Goal: Information Seeking & Learning: Learn about a topic

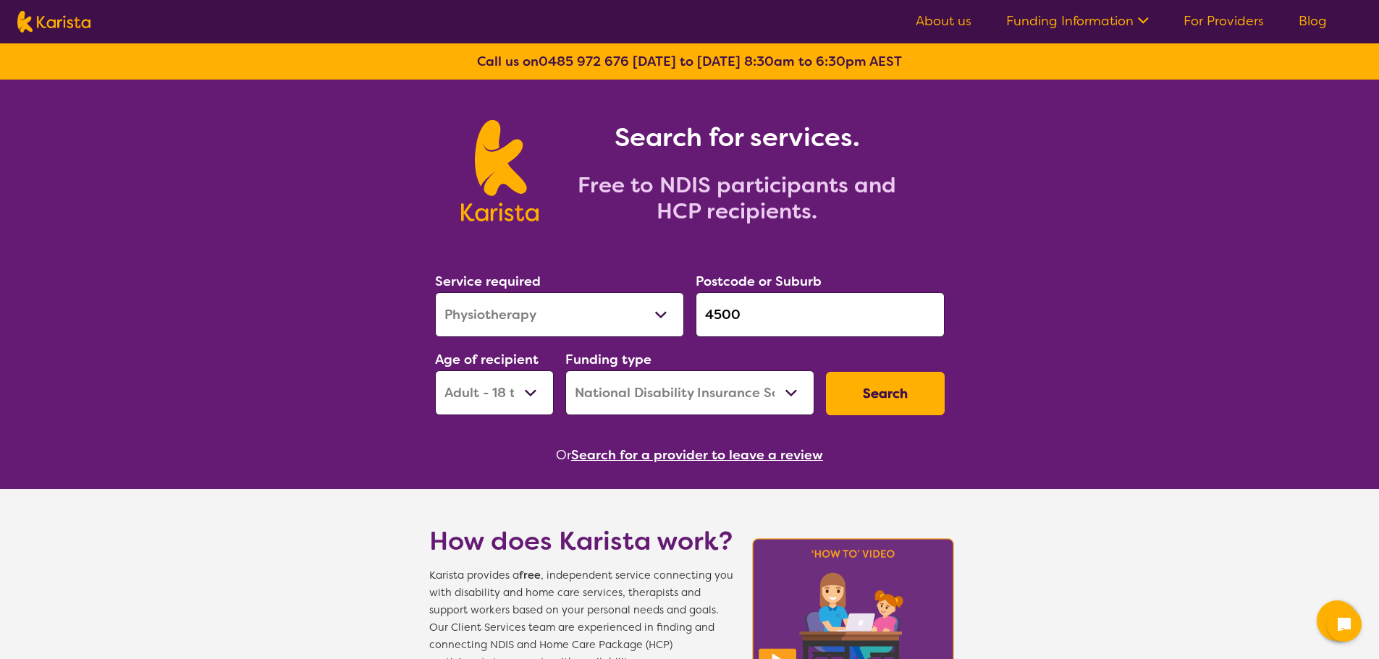
select select "Physiotherapy"
select select "AD"
select select "NDIS"
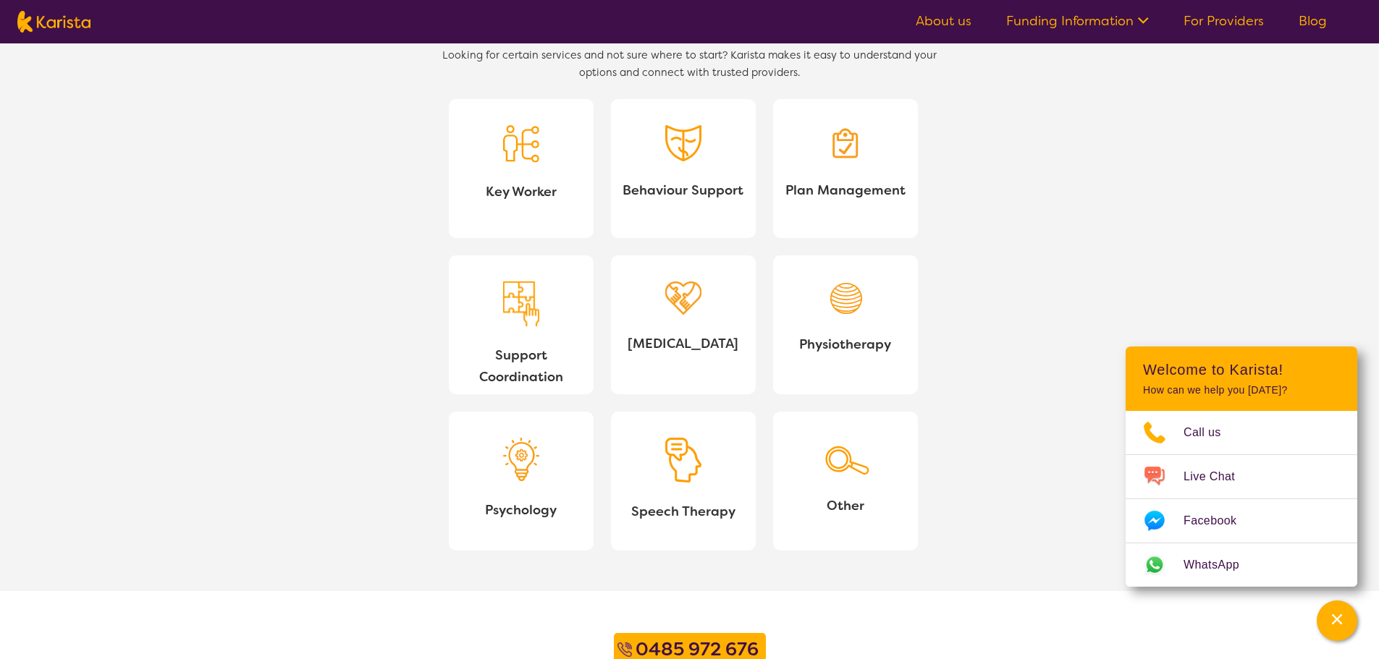
scroll to position [1303, 0]
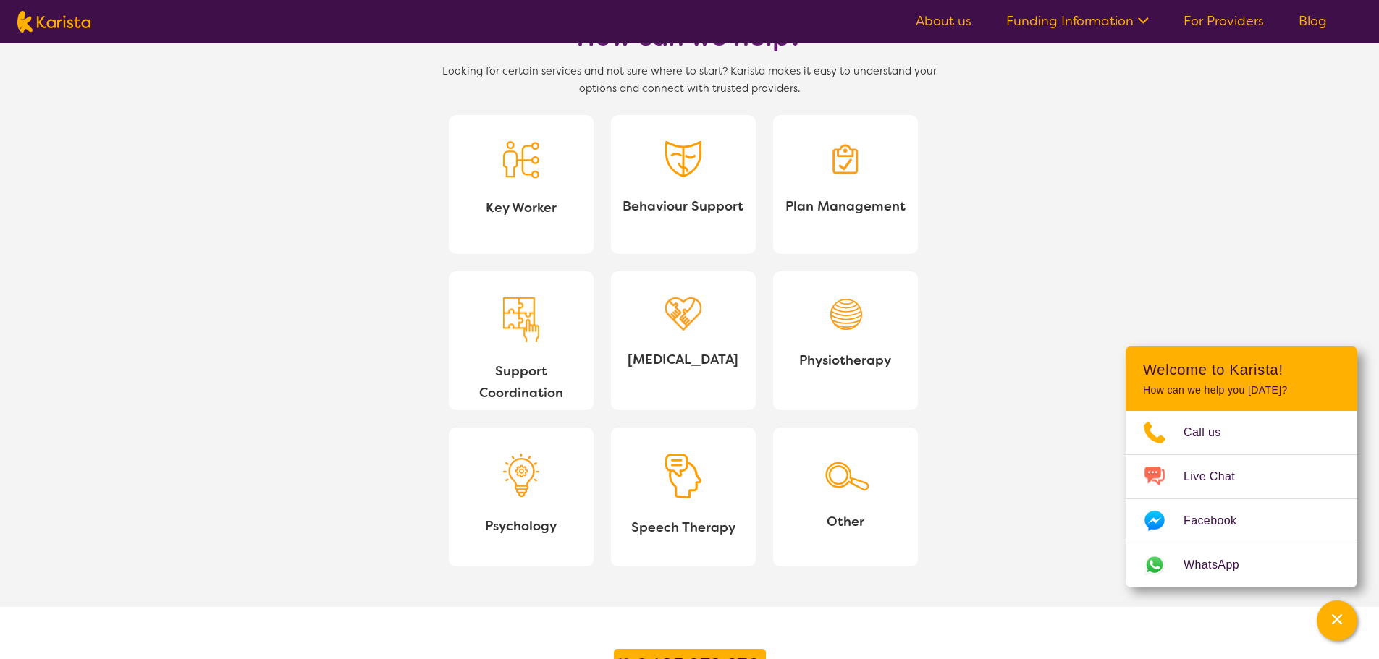
click at [830, 523] on span "Other" at bounding box center [846, 522] width 122 height 22
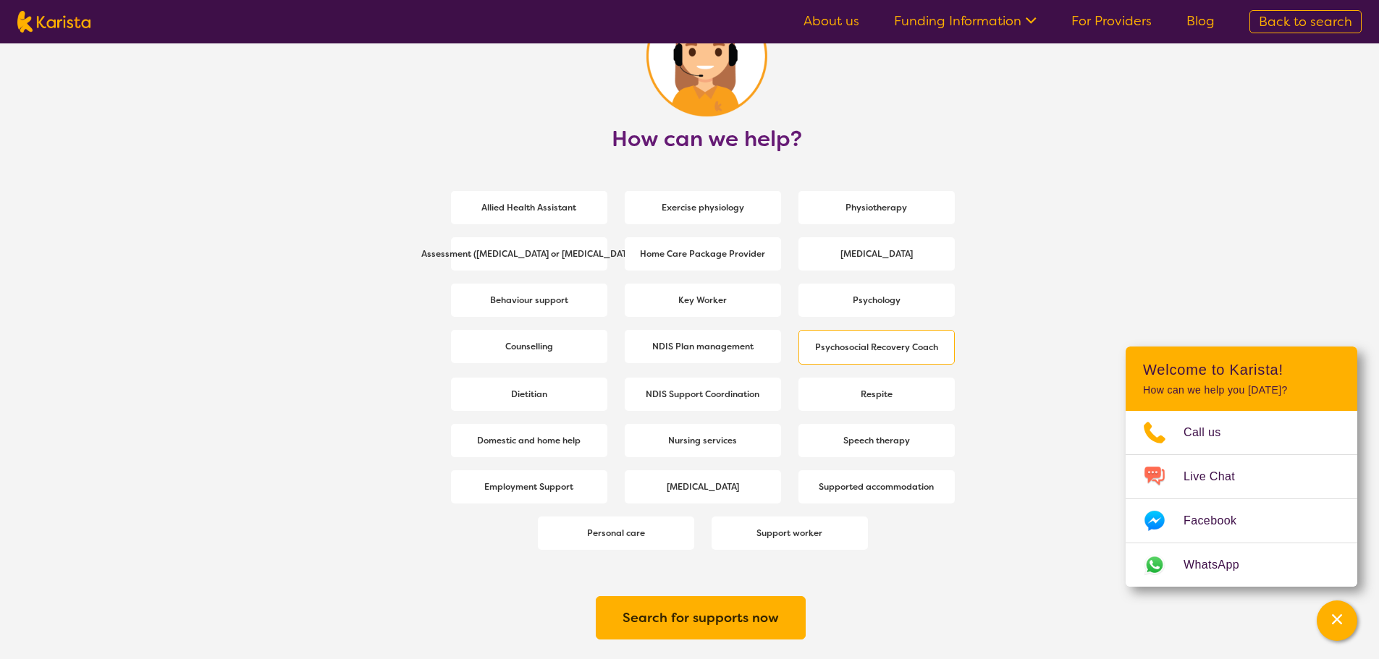
scroll to position [1893, 0]
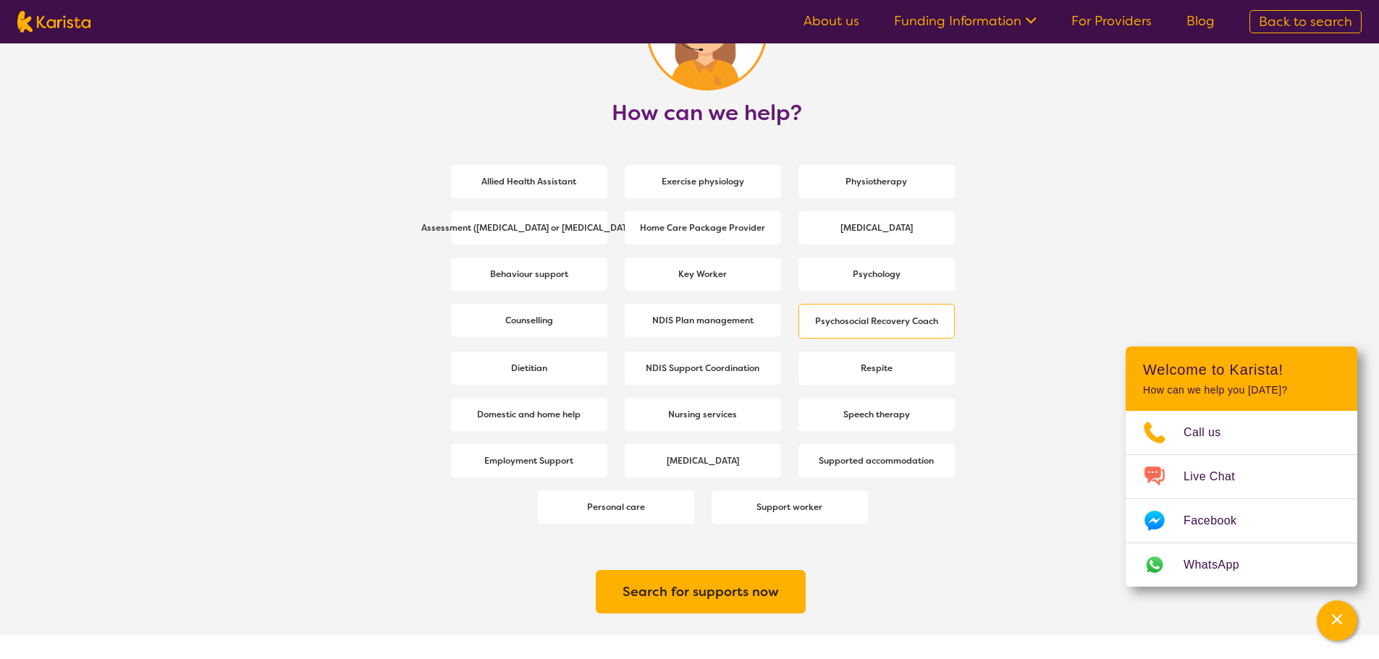
click at [892, 318] on b "Psychosocial Recovery Coach" at bounding box center [876, 322] width 123 height 12
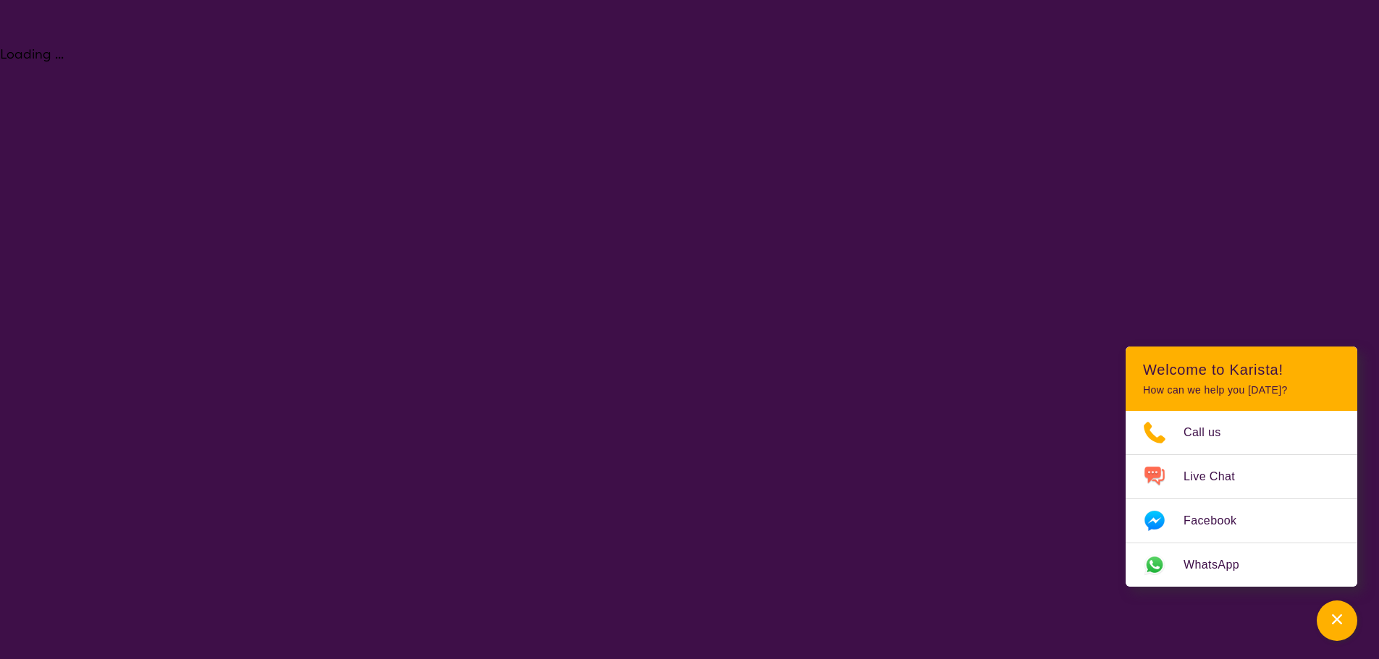
select select "Psychosocial Recovery Coach"
select select "AD"
select select "NDIS"
select select "Psychosocial Recovery Coach"
select select "AD"
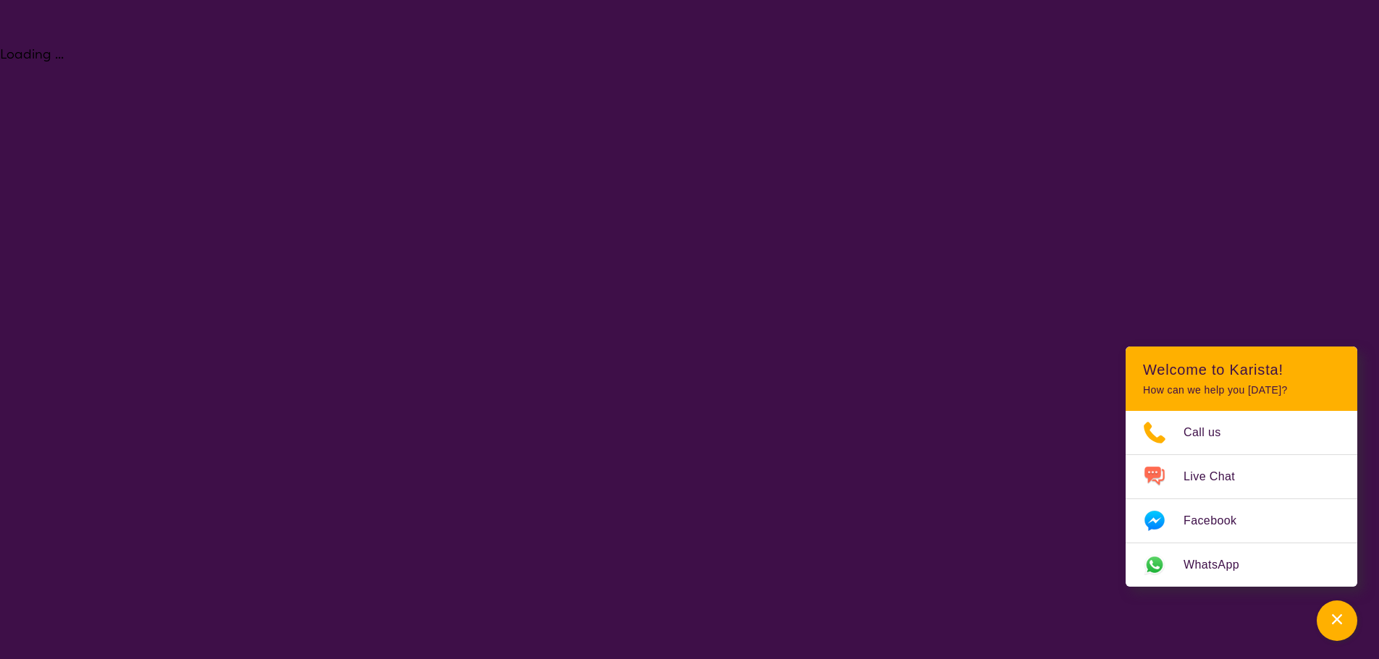
select select "NDIS"
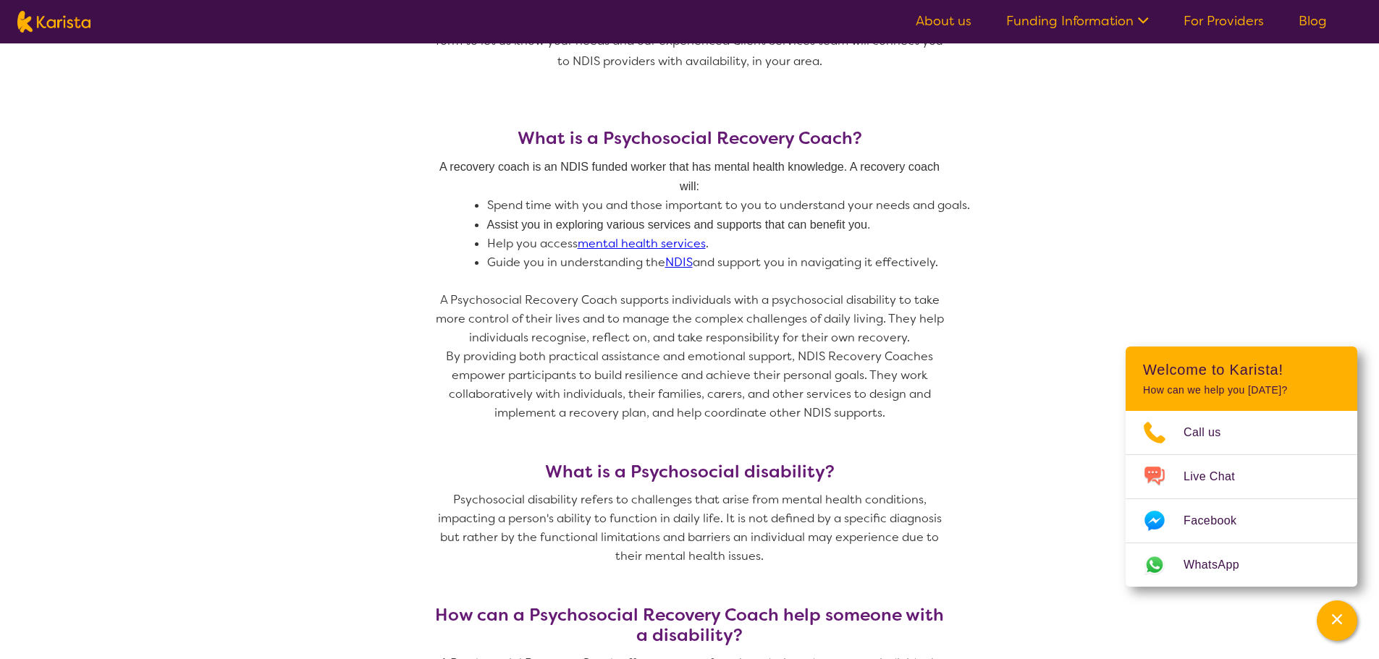
scroll to position [579, 0]
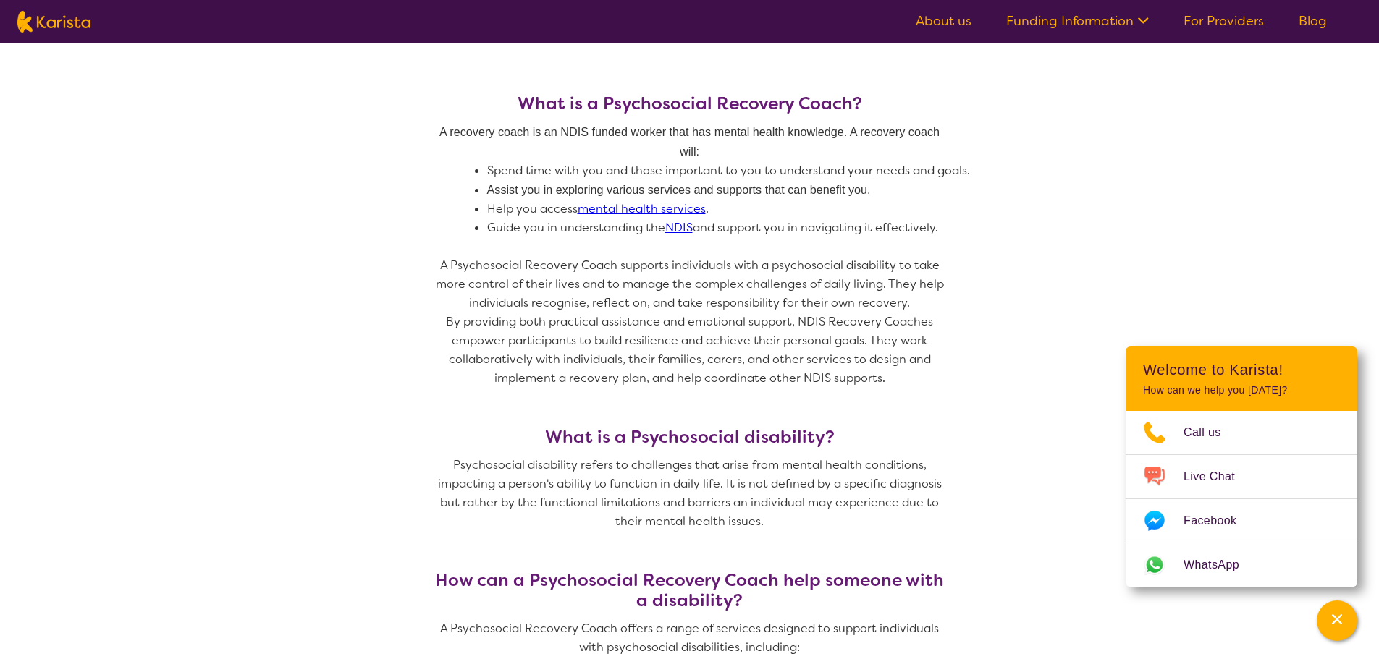
click at [140, 156] on section "What is a Psychosocial Recovery Coach? A recovery coach is an NDIS funded worke…" at bounding box center [689, 662] width 1379 height 1206
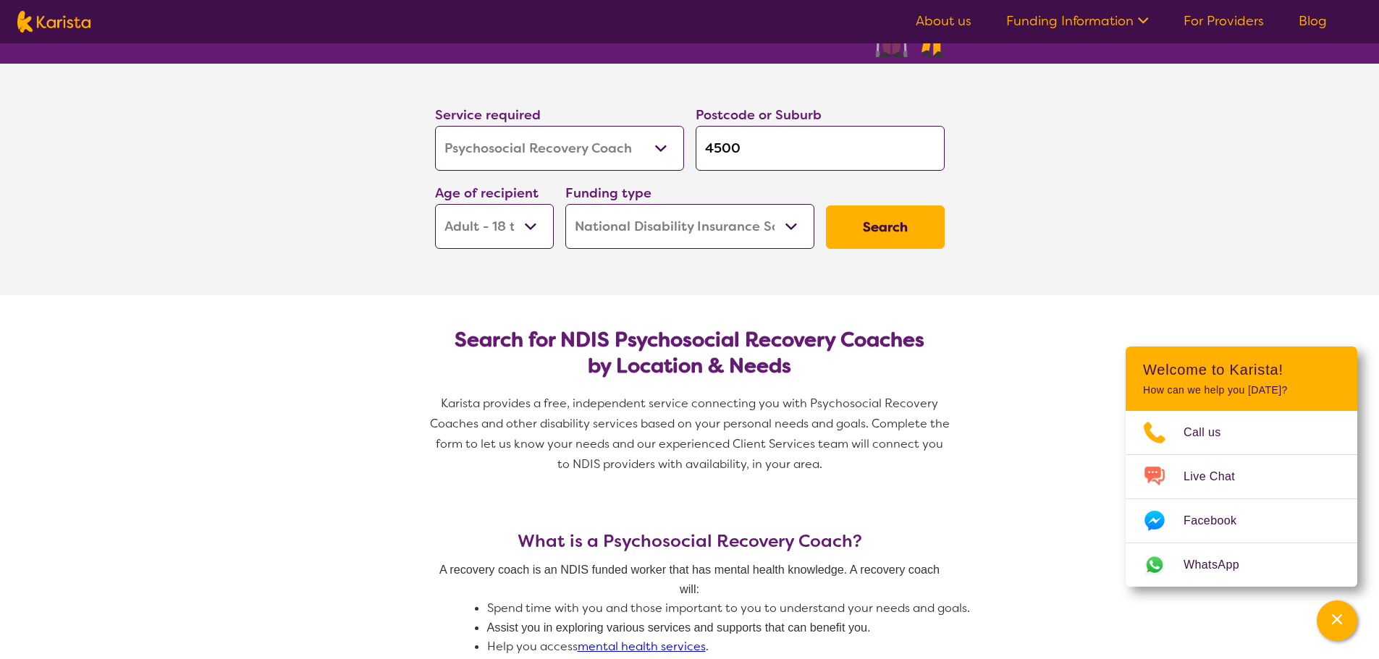
scroll to position [0, 0]
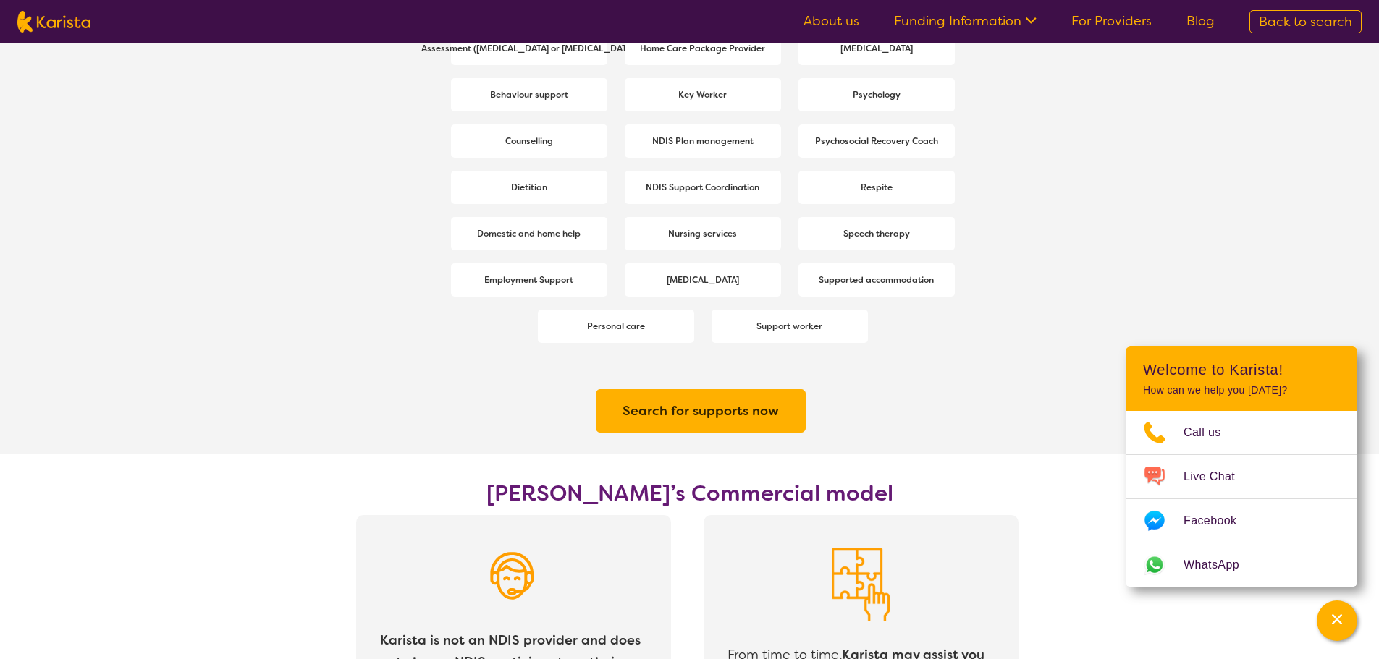
scroll to position [1882, 0]
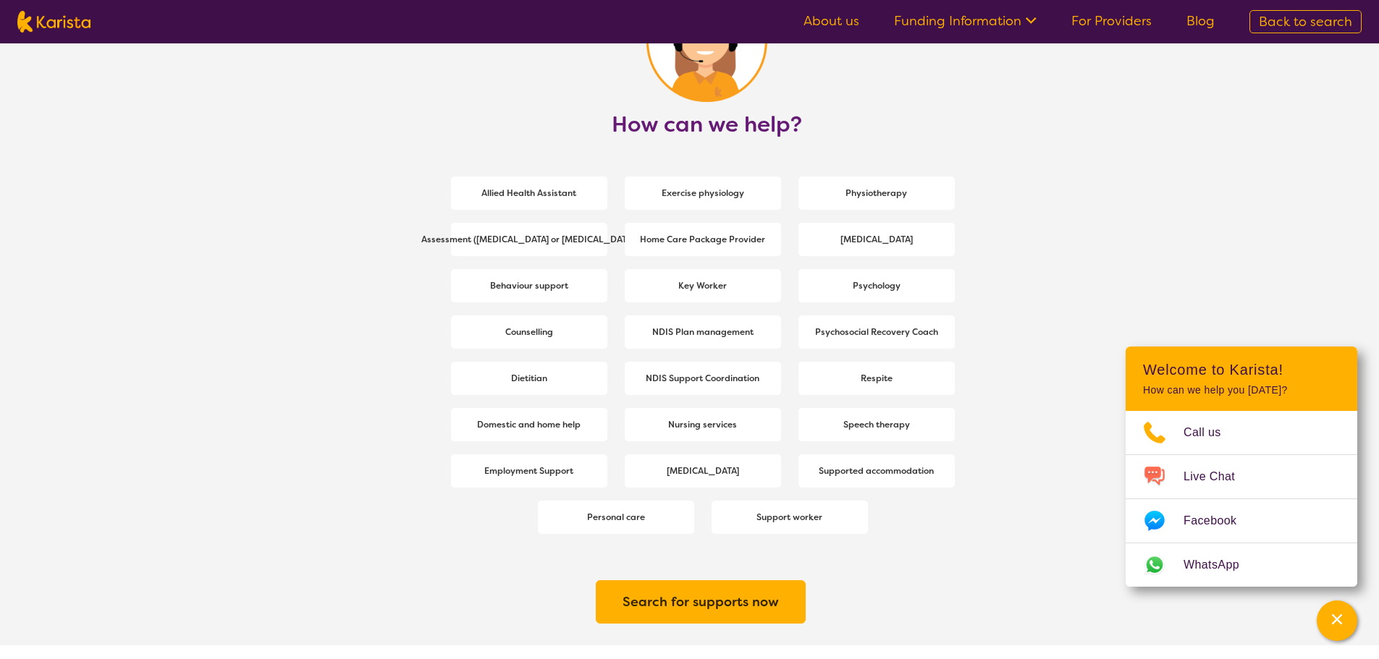
click at [261, 222] on section "How can we help? Allied Health Assistant Exercise physiology Physiotherapy Asse…" at bounding box center [689, 292] width 1379 height 706
